Goal: Information Seeking & Learning: Learn about a topic

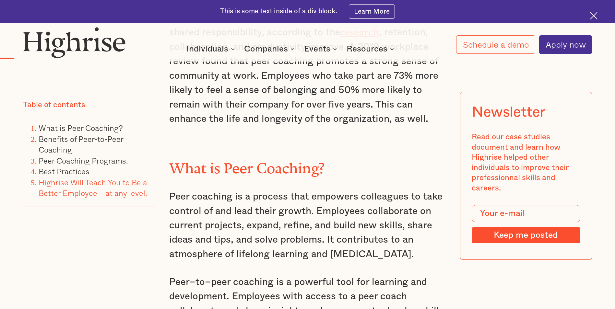
scroll to position [811, 0]
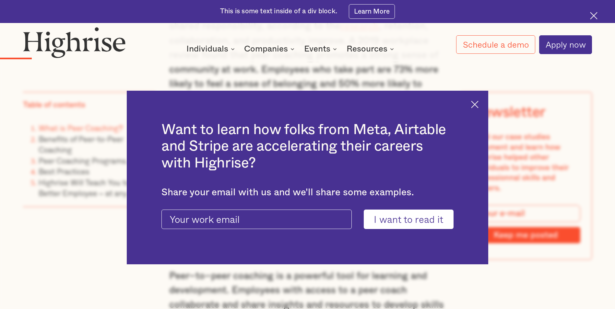
click at [478, 107] on img at bounding box center [474, 104] width 7 height 7
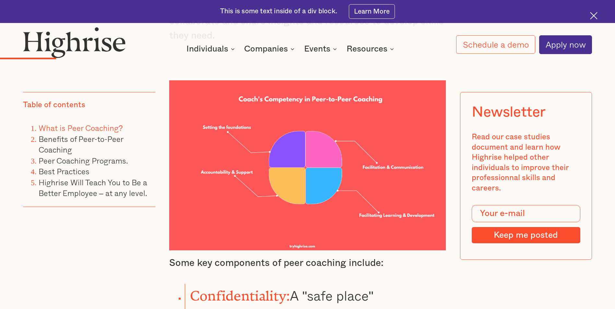
scroll to position [1103, 0]
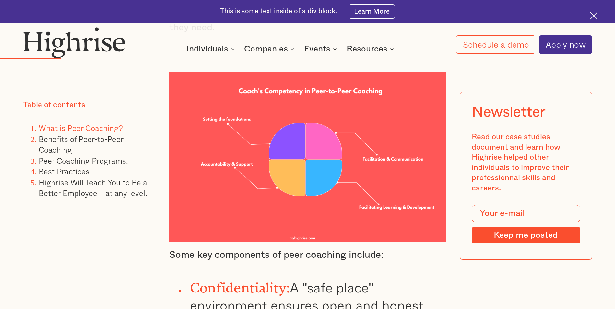
click at [45, 266] on div "Table of contents What is Peer Coaching? Benefits of Peer-to-Peer Coaching Peer…" at bounding box center [89, 188] width 132 height 192
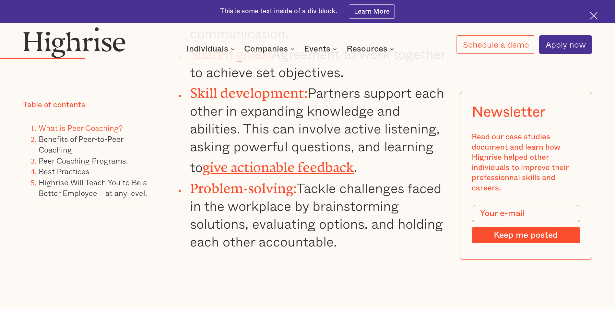
scroll to position [1394, 0]
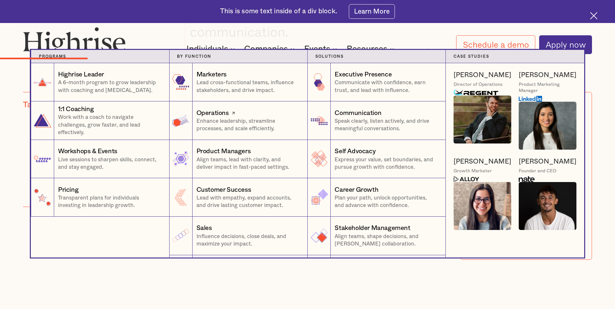
drag, startPoint x: 335, startPoint y: 224, endPoint x: 276, endPoint y: 142, distance: 101.1
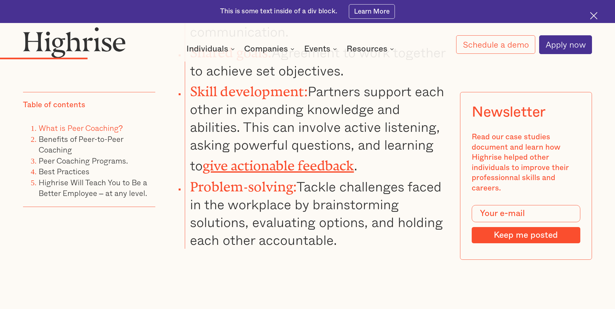
drag, startPoint x: 307, startPoint y: 285, endPoint x: 309, endPoint y: 281, distance: 4.4
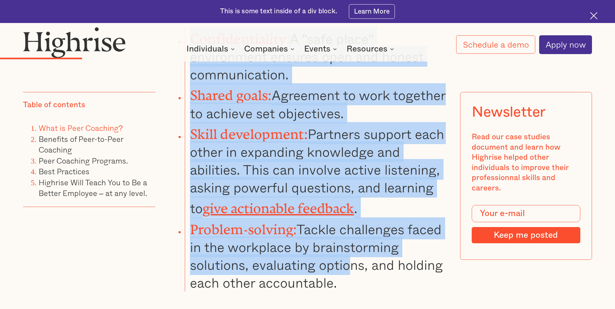
scroll to position [1362, 0]
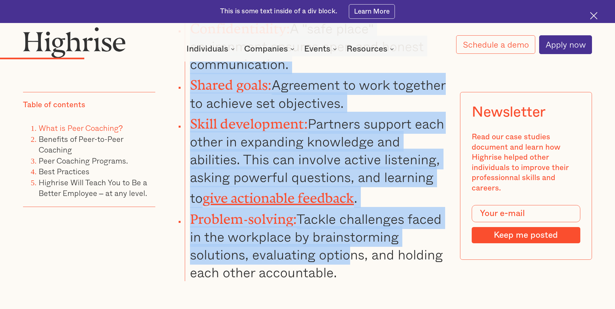
drag, startPoint x: 192, startPoint y: 146, endPoint x: 353, endPoint y: 257, distance: 195.6
click at [353, 257] on ul "Confidentiality: A "safe place" environment ensures open and honest communicati…" at bounding box center [302, 149] width 288 height 265
drag, startPoint x: 353, startPoint y: 257, endPoint x: 323, endPoint y: 247, distance: 31.6
copy ul "Confidentiality: A "safe place" environment ensures open and honest communicati…"
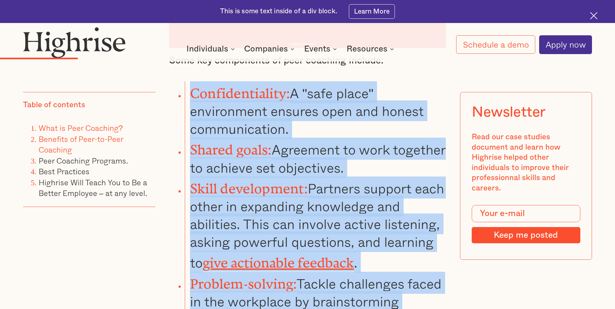
click at [60, 149] on link "Benefits of Peer-to-Peer Coaching" at bounding box center [81, 144] width 85 height 23
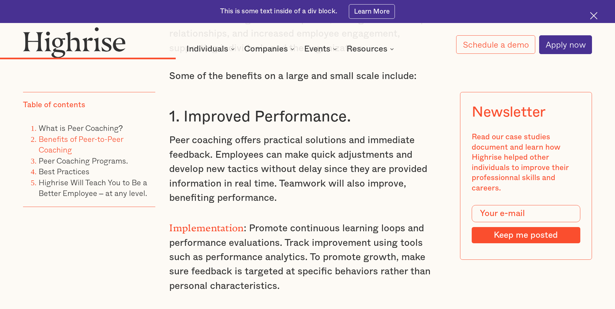
scroll to position [2298, 0]
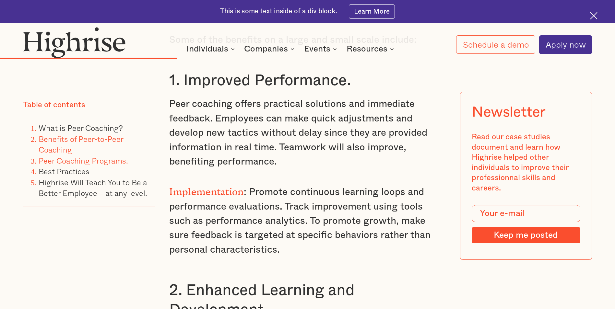
click at [61, 162] on link "Peer Coaching Programs." at bounding box center [84, 161] width 90 height 12
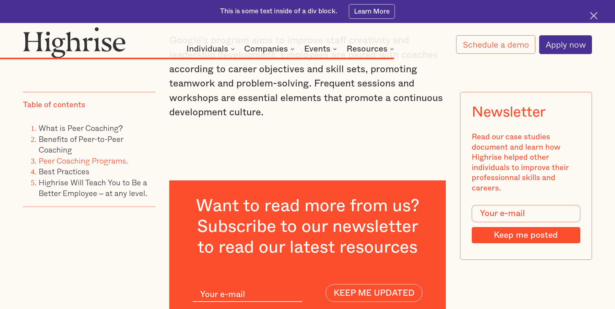
scroll to position [4515, 0]
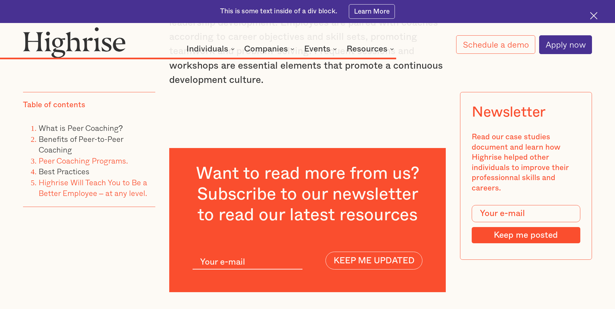
click at [74, 192] on link "Highrise Will Teach You to Be a Better Employee – at any level." at bounding box center [93, 187] width 109 height 23
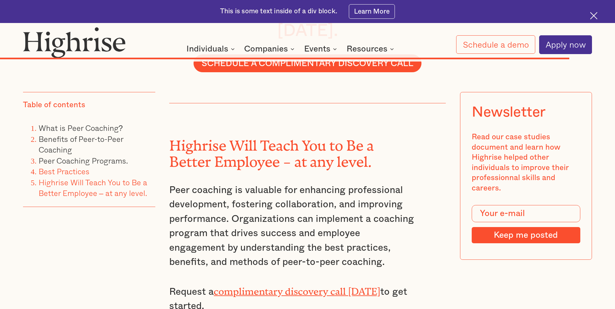
scroll to position [6200, 0]
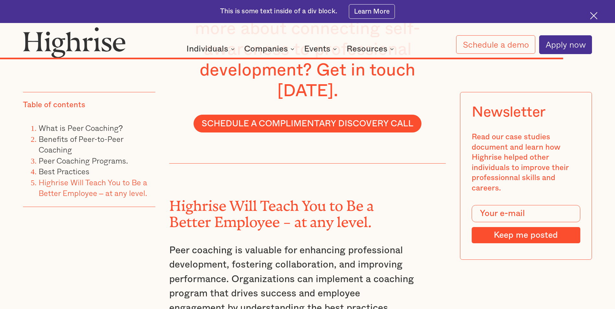
click at [53, 167] on li "Best Practices" at bounding box center [97, 171] width 117 height 11
click at [57, 171] on link "Best Practices" at bounding box center [64, 171] width 51 height 12
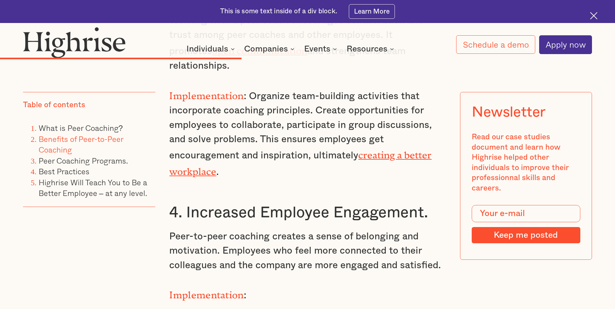
scroll to position [2957, 0]
